Goal: Transaction & Acquisition: Purchase product/service

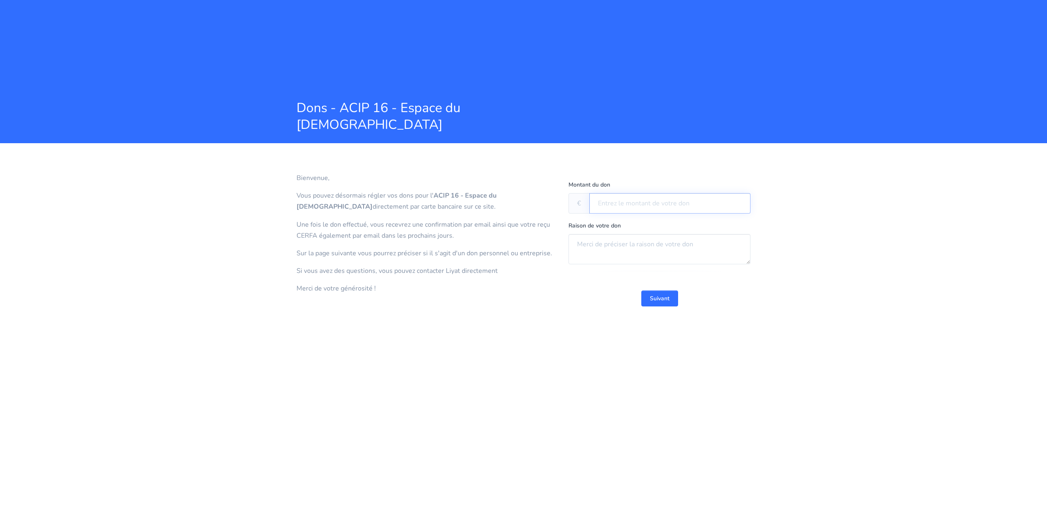
click at [614, 205] on input "text" at bounding box center [670, 203] width 161 height 20
click at [616, 196] on input "380" at bounding box center [670, 203] width 161 height 20
drag, startPoint x: 637, startPoint y: 205, endPoint x: 579, endPoint y: 202, distance: 59.0
click at [579, 202] on div "€ 380" at bounding box center [660, 203] width 182 height 20
type input "900"
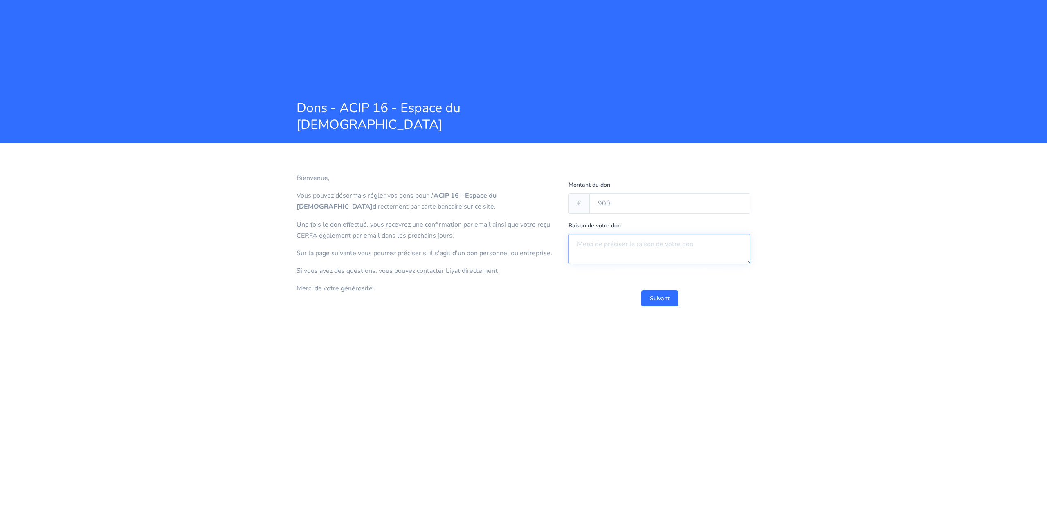
click at [615, 238] on textarea at bounding box center [660, 249] width 182 height 30
type textarea "dons de lannée 2025"
click at [664, 303] on button "Suivant" at bounding box center [660, 299] width 37 height 16
click at [584, 224] on label "Don Société" at bounding box center [598, 224] width 36 height 12
click at [584, 223] on input "Don Société" at bounding box center [582, 220] width 5 height 5
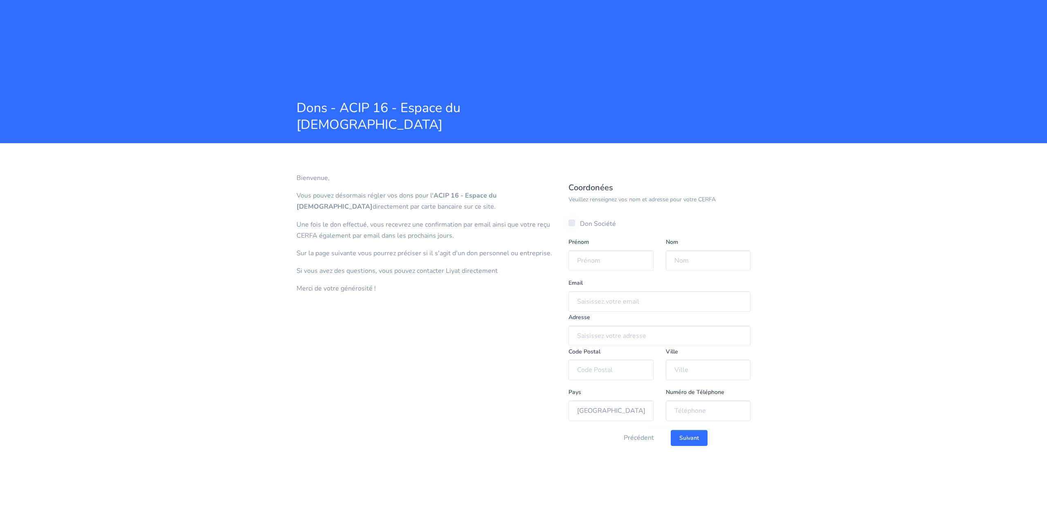
checkbox input "true"
click at [589, 252] on input "text" at bounding box center [660, 260] width 182 height 20
type input "SELARL REVAH ET ASSOCIES"
type input "[PERSON_NAME]"
type input "REVAH"
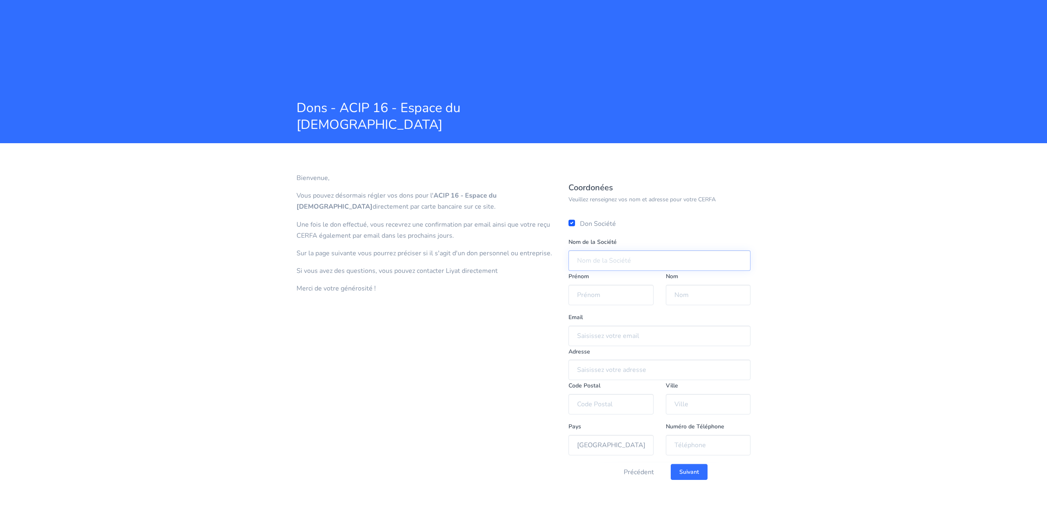
type input "[EMAIL_ADDRESS][DOMAIN_NAME]"
type input "[STREET_ADDRESS]"
type input "75015"
type input "[GEOGRAPHIC_DATA]"
type input "06 10 16 11 84"
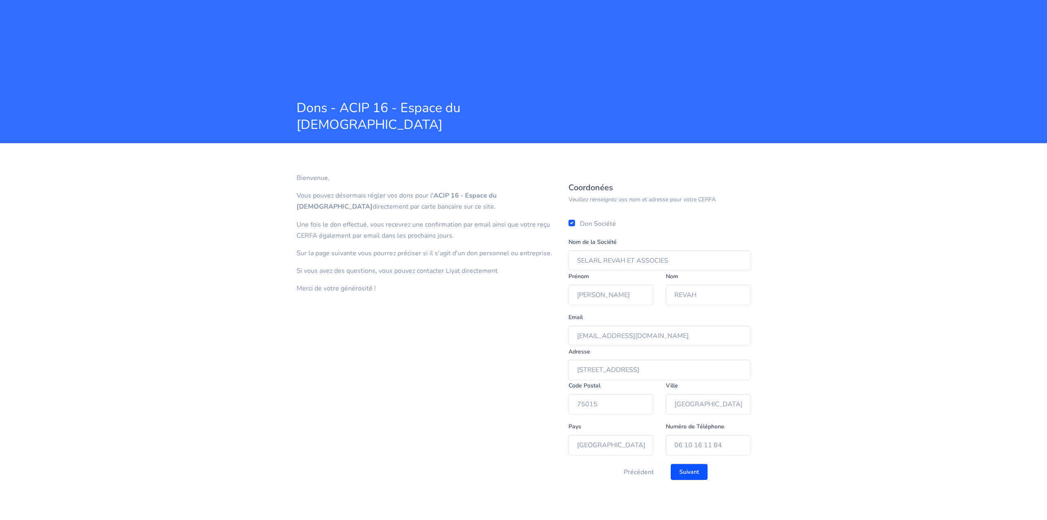
click at [701, 478] on input "Suivant" at bounding box center [689, 472] width 37 height 16
